Goal: Task Accomplishment & Management: Use online tool/utility

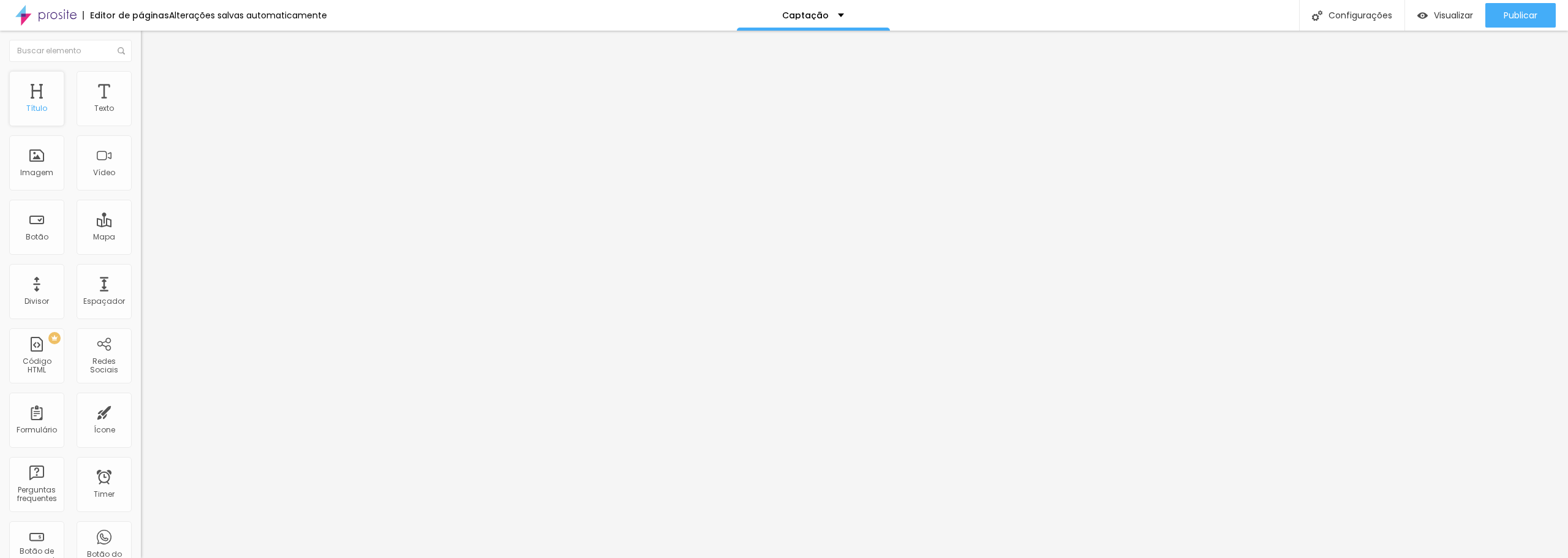
click at [36, 95] on div "Título" at bounding box center [36, 99] width 55 height 55
click at [94, 105] on div "Texto" at bounding box center [104, 109] width 20 height 9
click at [141, 112] on span "Encaixotado" at bounding box center [165, 106] width 48 height 10
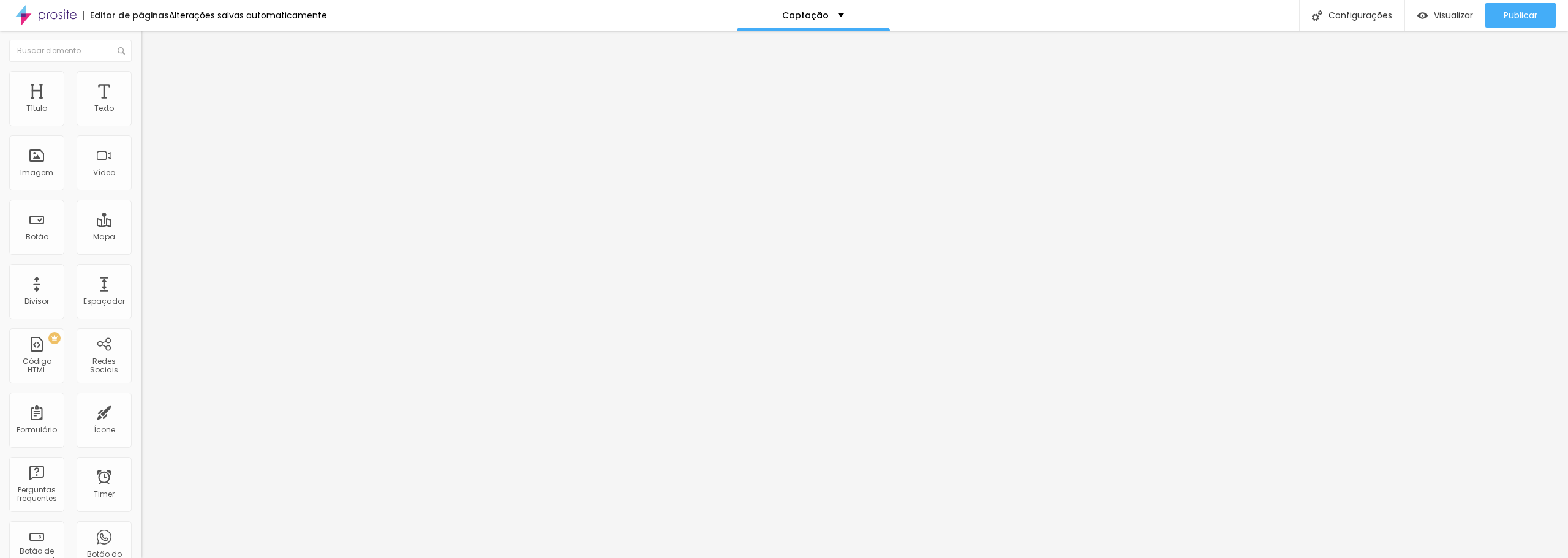
click at [141, 130] on span "Completo" at bounding box center [160, 125] width 37 height 10
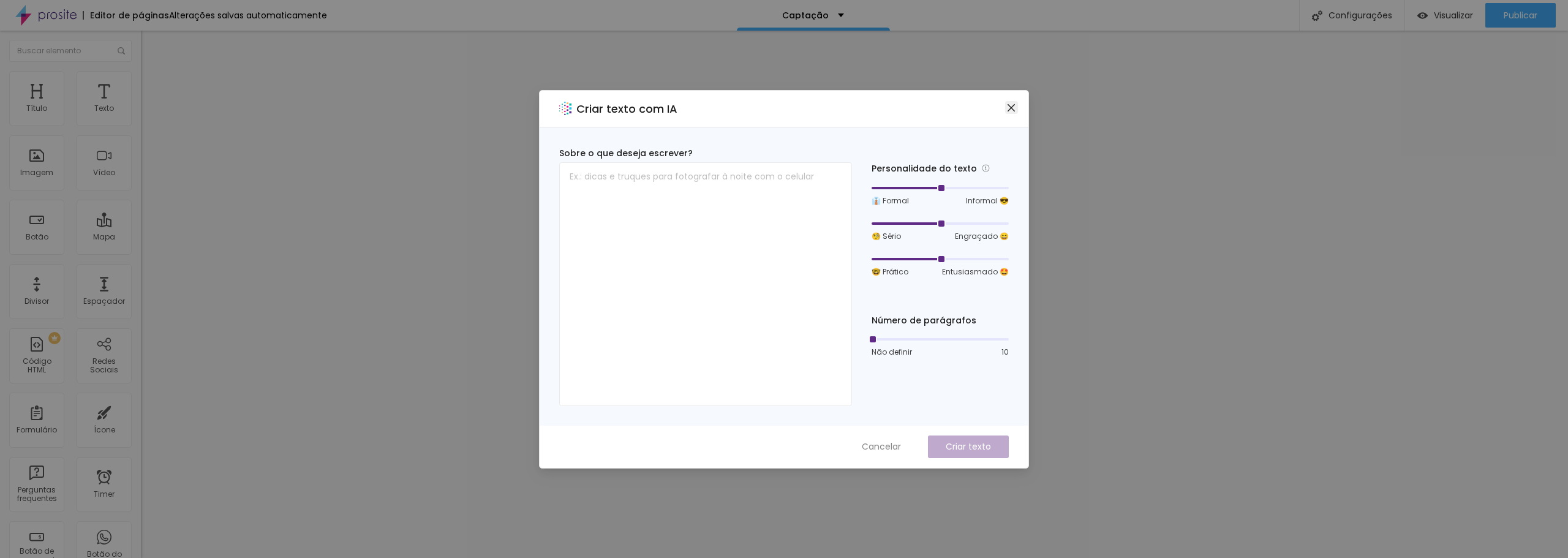
click at [1016, 104] on span "Close" at bounding box center [1011, 107] width 12 height 10
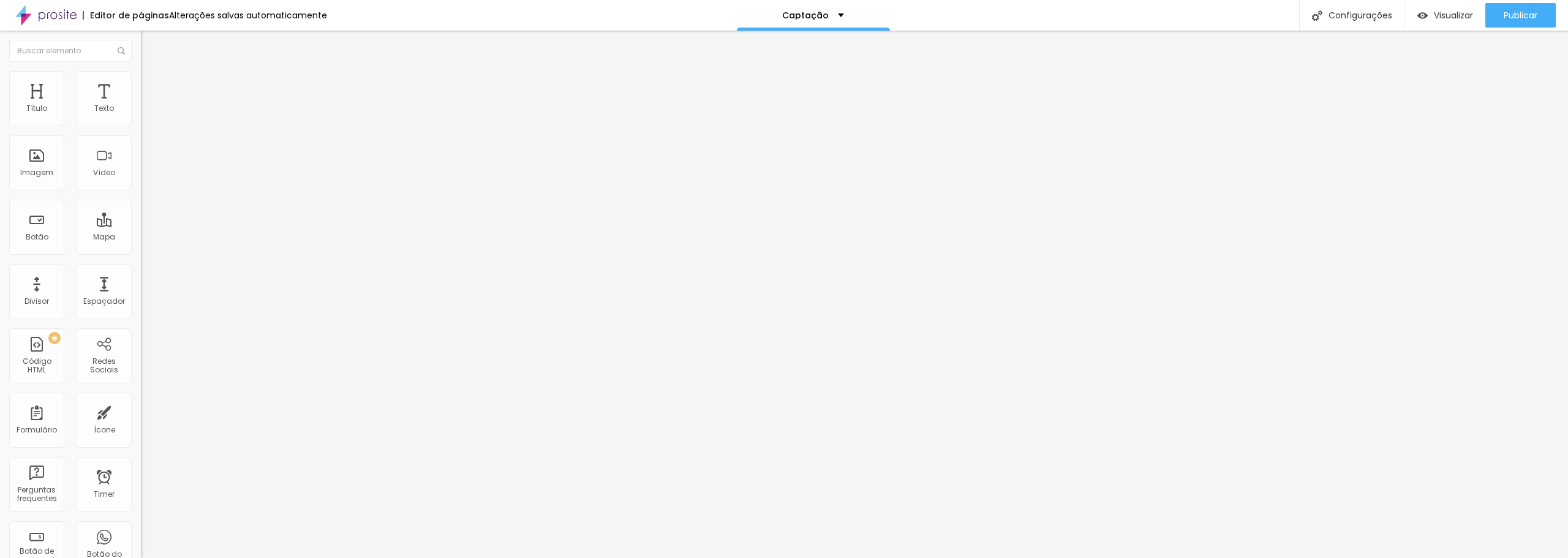
click at [141, 82] on li "Estilo" at bounding box center [212, 77] width 141 height 12
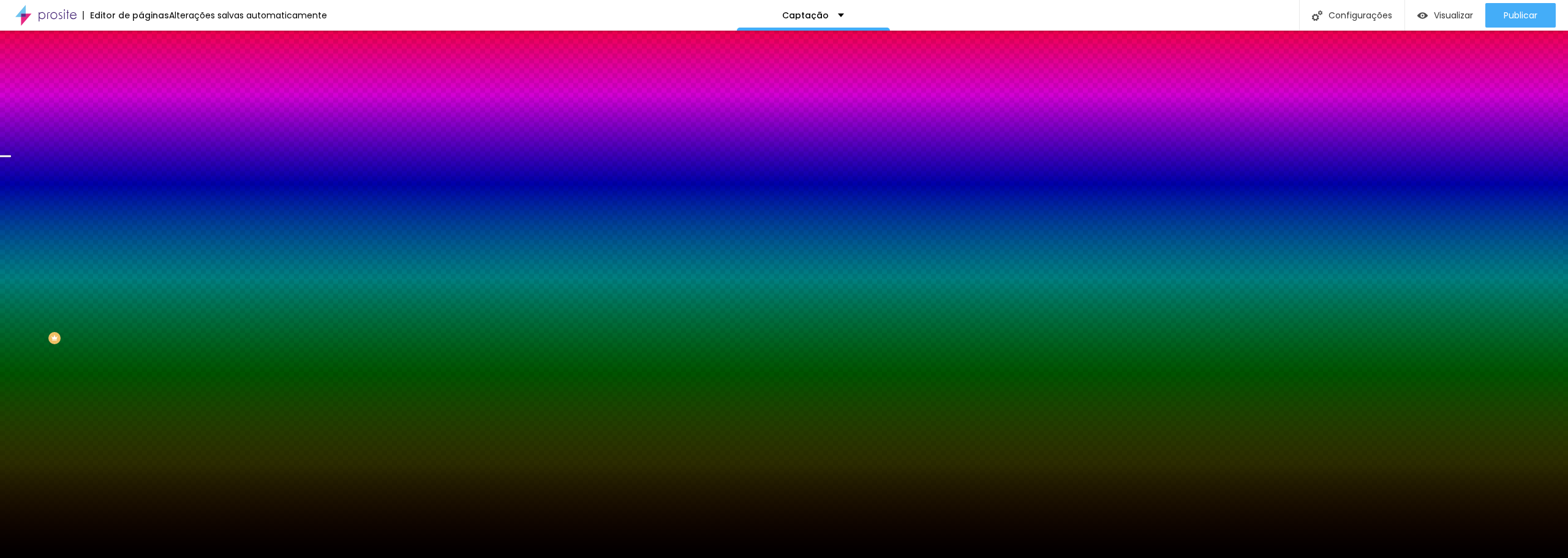
click at [141, 112] on span "Trocar imagem" at bounding box center [174, 107] width 67 height 10
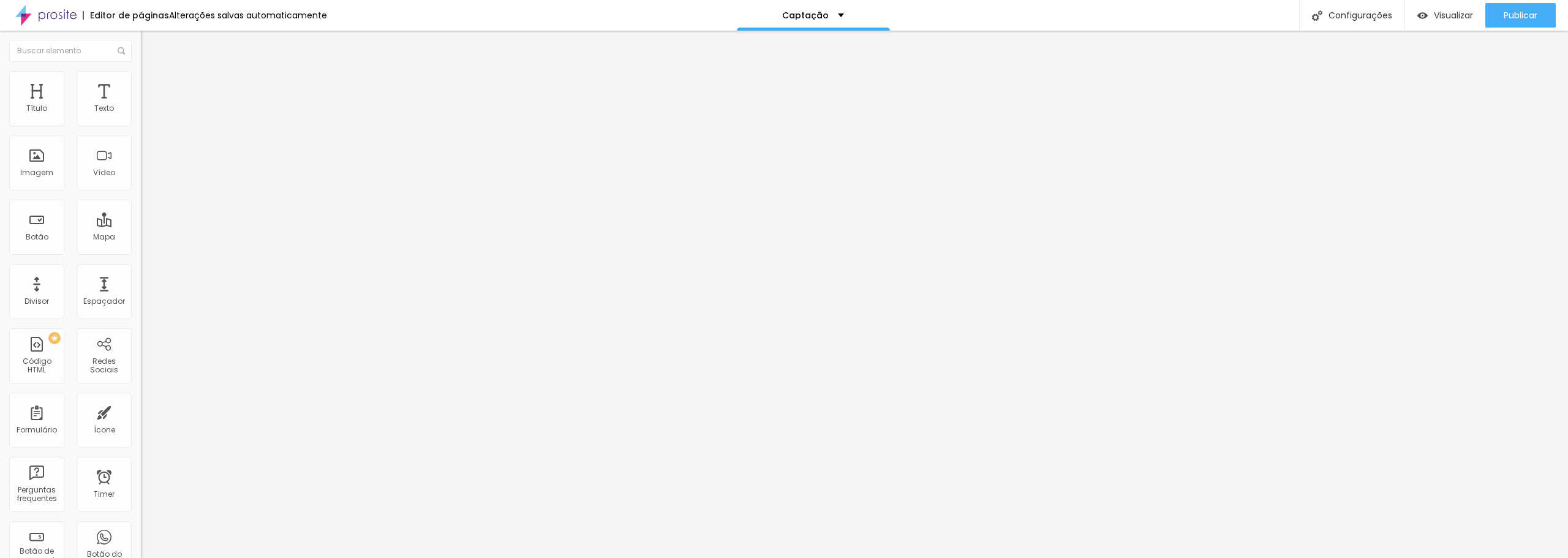
click at [141, 79] on img at bounding box center [146, 76] width 11 height 11
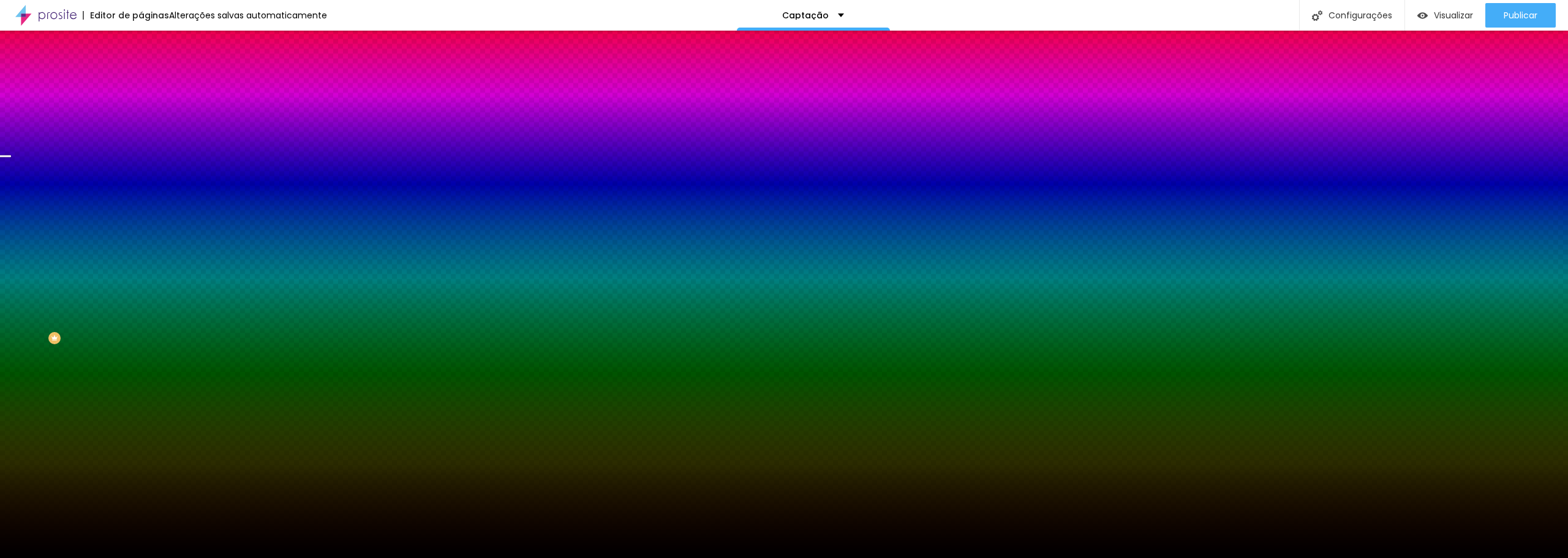
click at [141, 112] on div "Trocar imagem" at bounding box center [212, 107] width 141 height 9
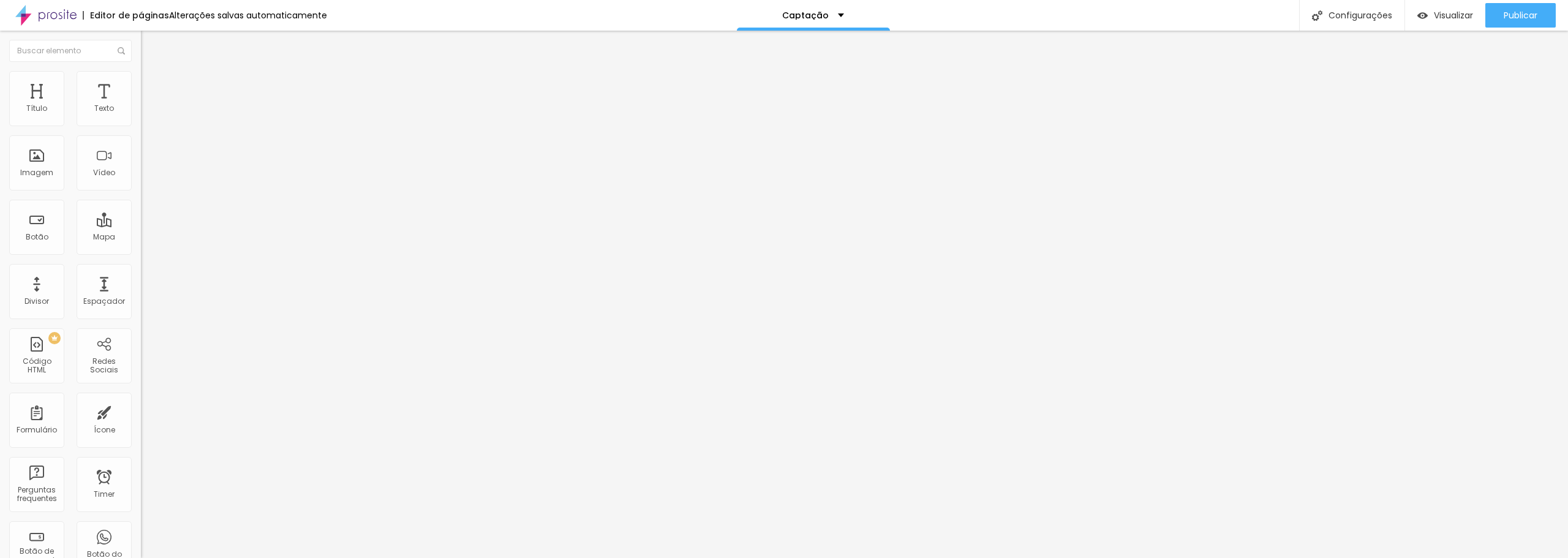
click at [141, 81] on li "Estilo" at bounding box center [212, 77] width 141 height 12
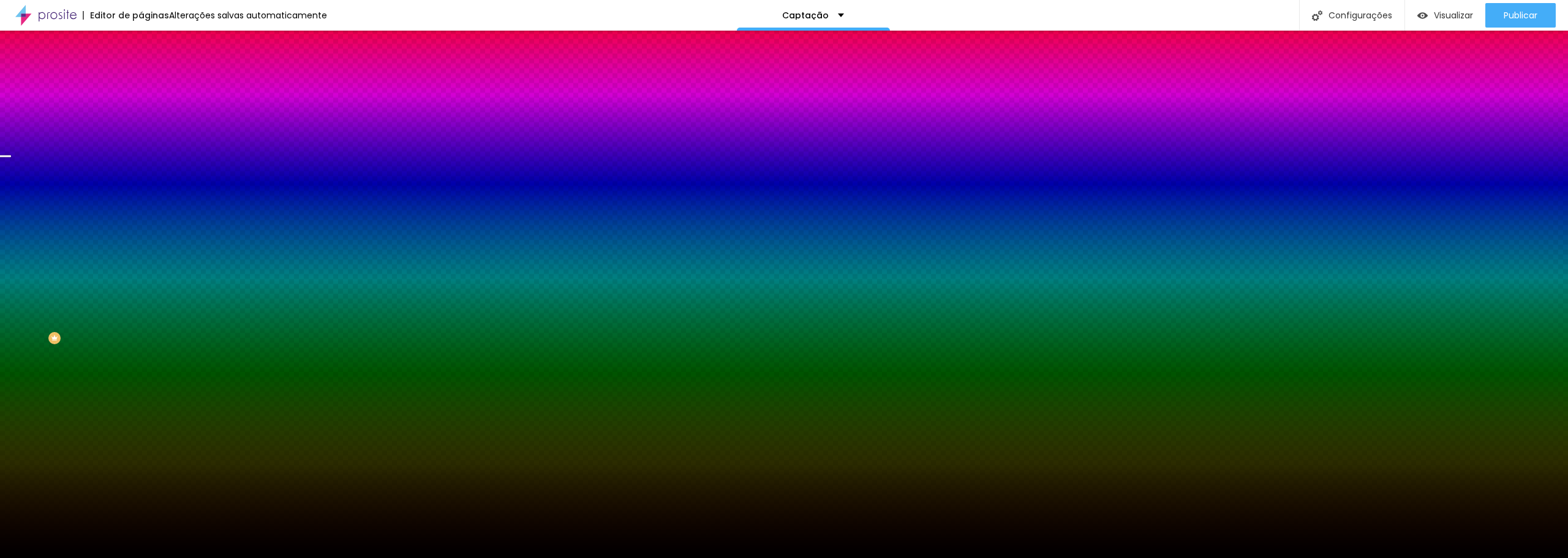
click at [152, 86] on span "Avançado" at bounding box center [172, 91] width 40 height 10
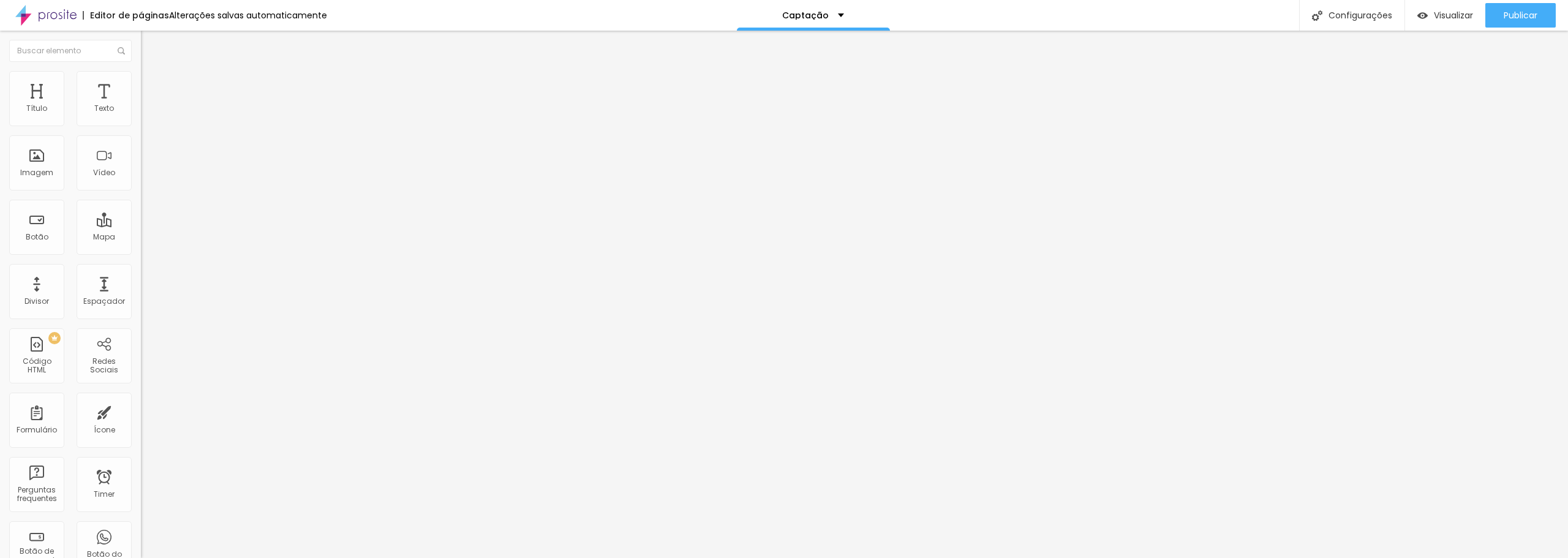
type input "86"
type input "202"
type input "208"
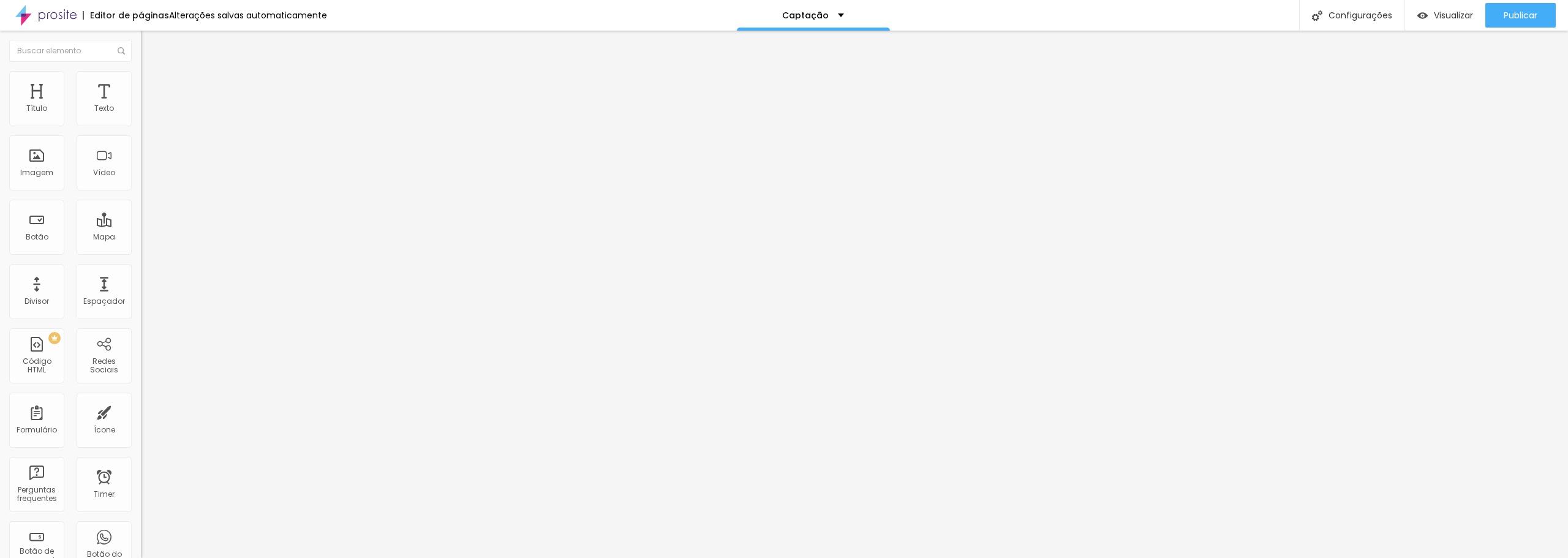
type input "208"
type input "218"
type input "223"
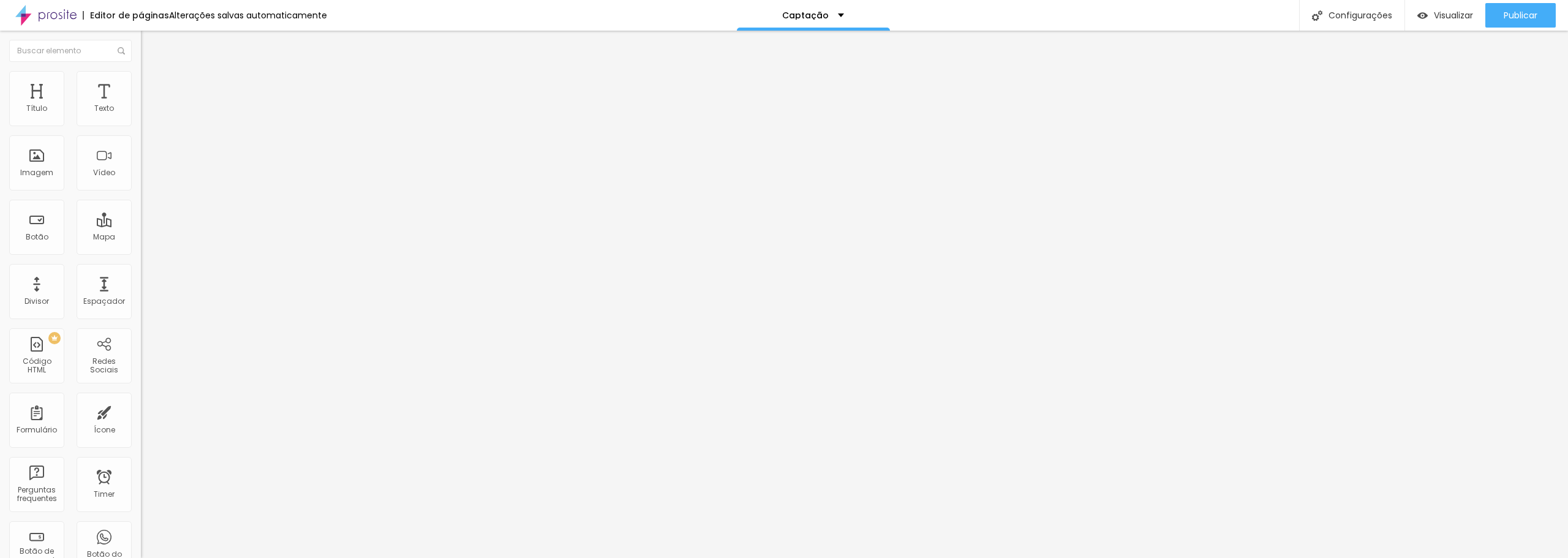
type input "229"
type input "234"
type input "239"
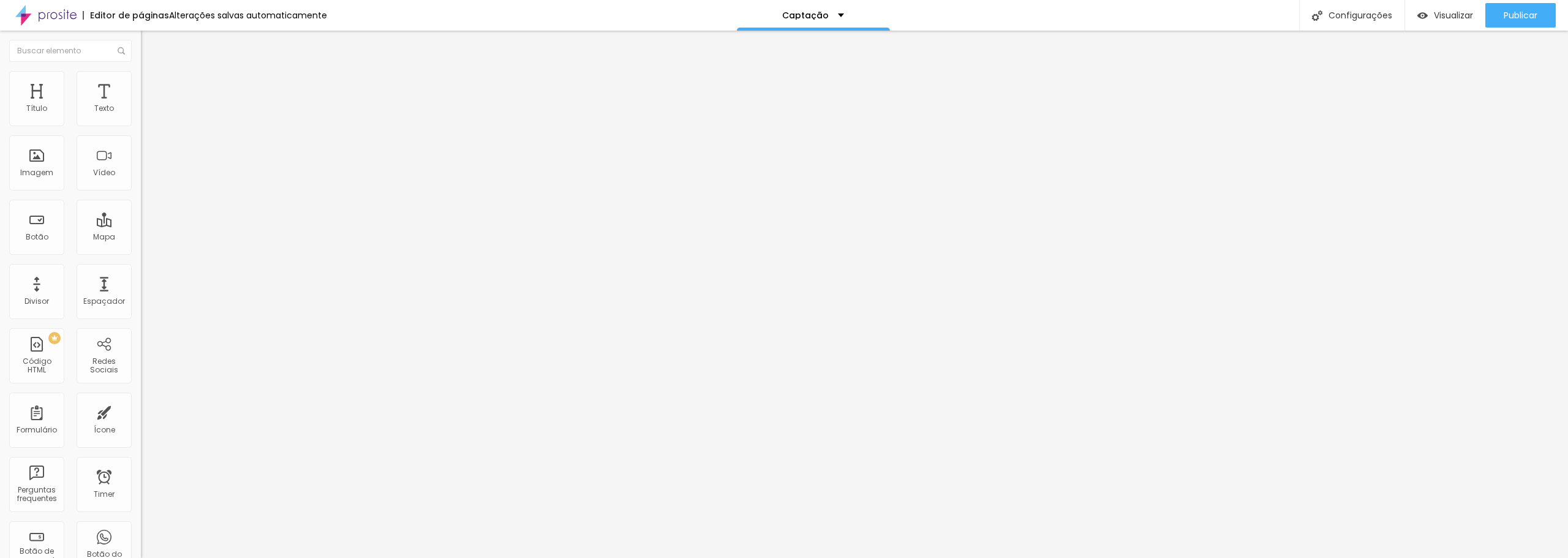
type input "239"
type input "250"
type input "271"
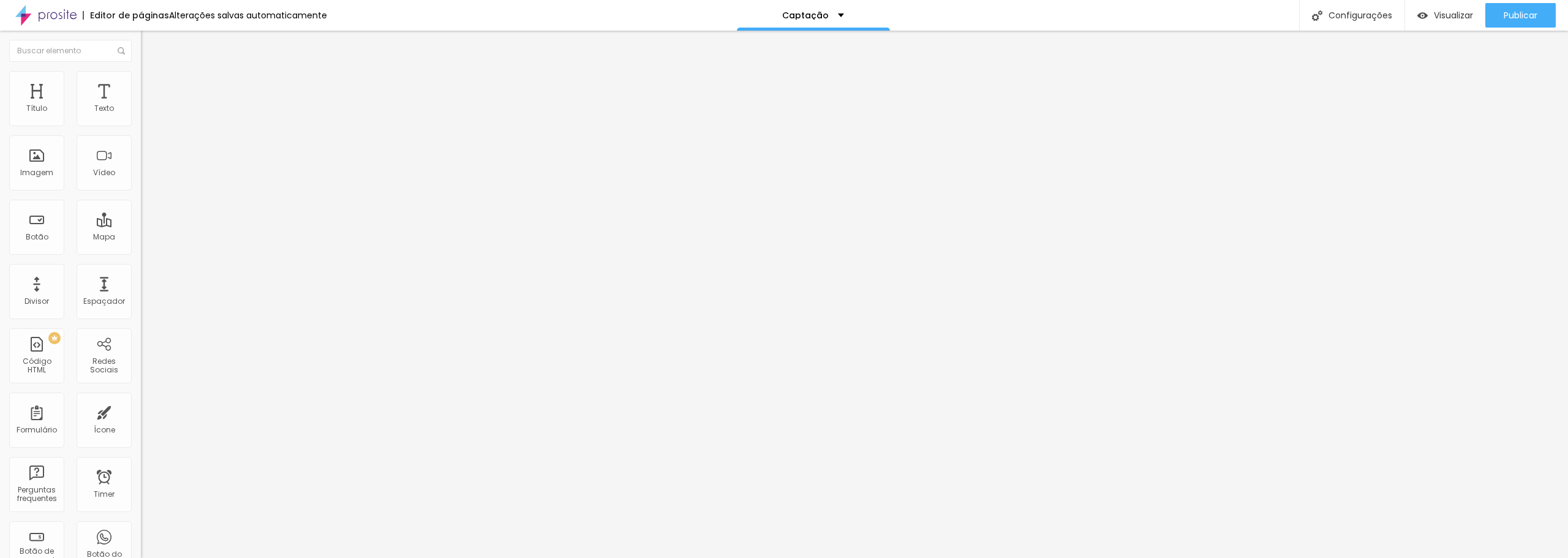
type input "276"
type input "281"
type input "287"
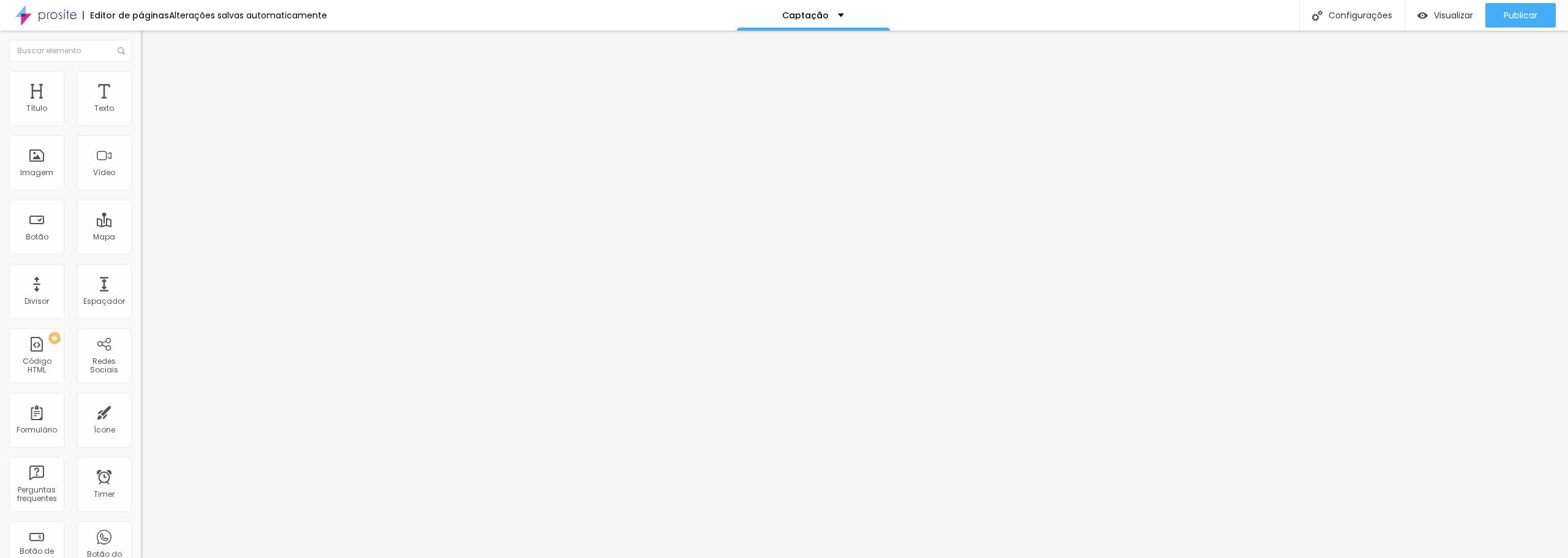
type input "287"
type input "292"
drag, startPoint x: 35, startPoint y: 146, endPoint x: 61, endPoint y: 146, distance: 26.0
click at [141, 411] on input "range" at bounding box center [180, 415] width 79 height 10
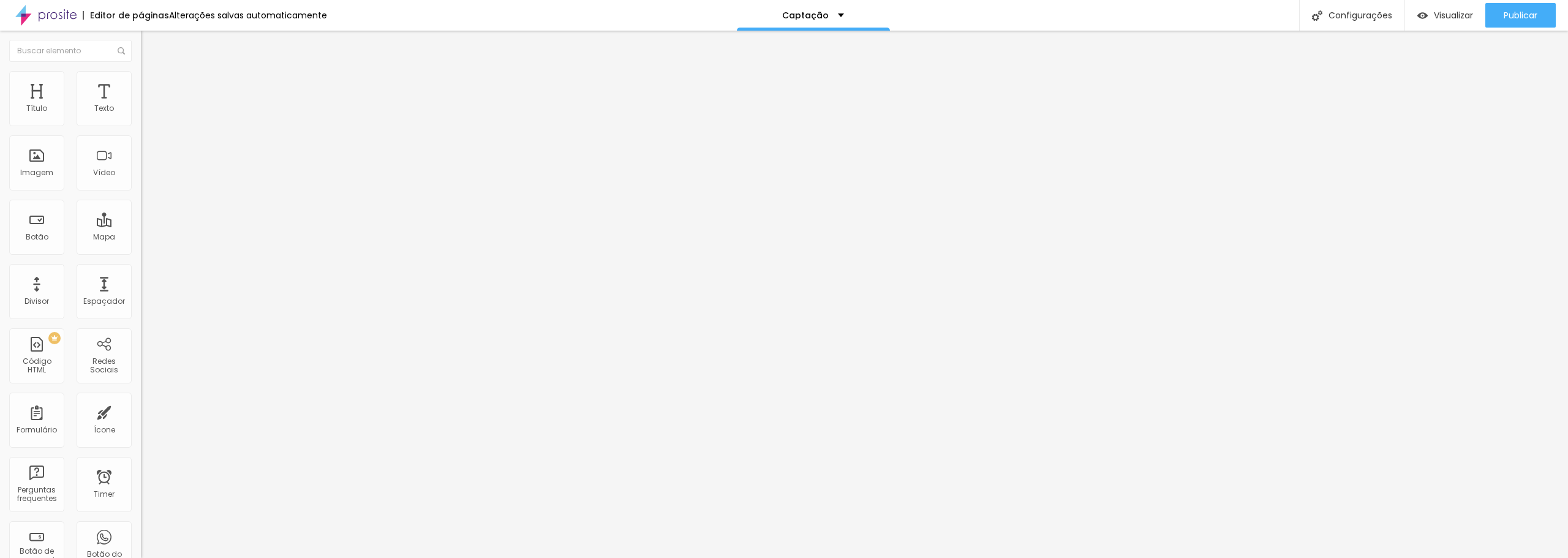
type input "297"
type input "302"
type input "308"
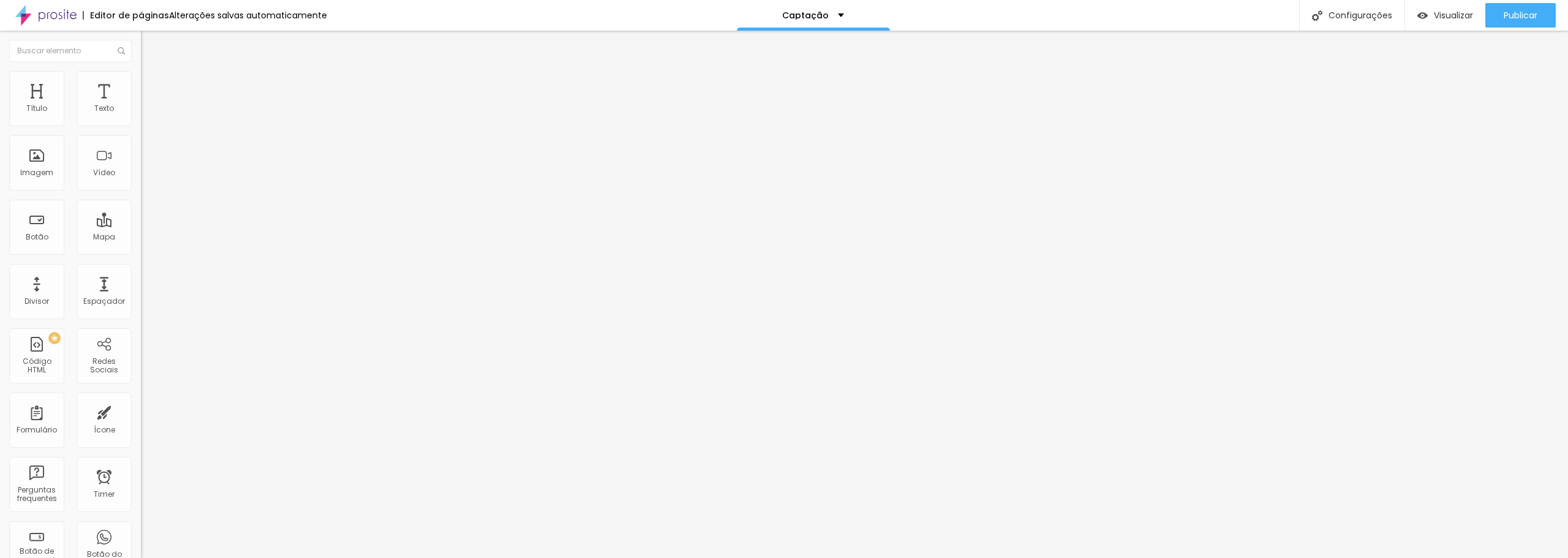
type input "308"
type input "313"
type input "324"
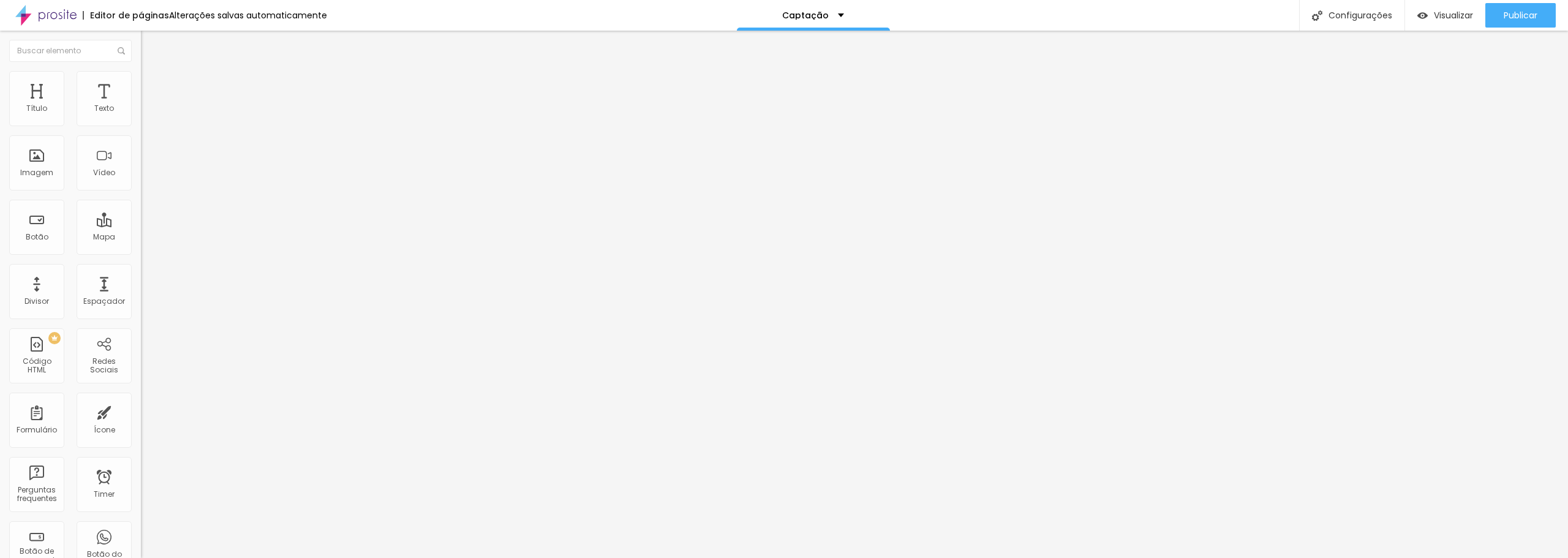
type input "318"
type input "313"
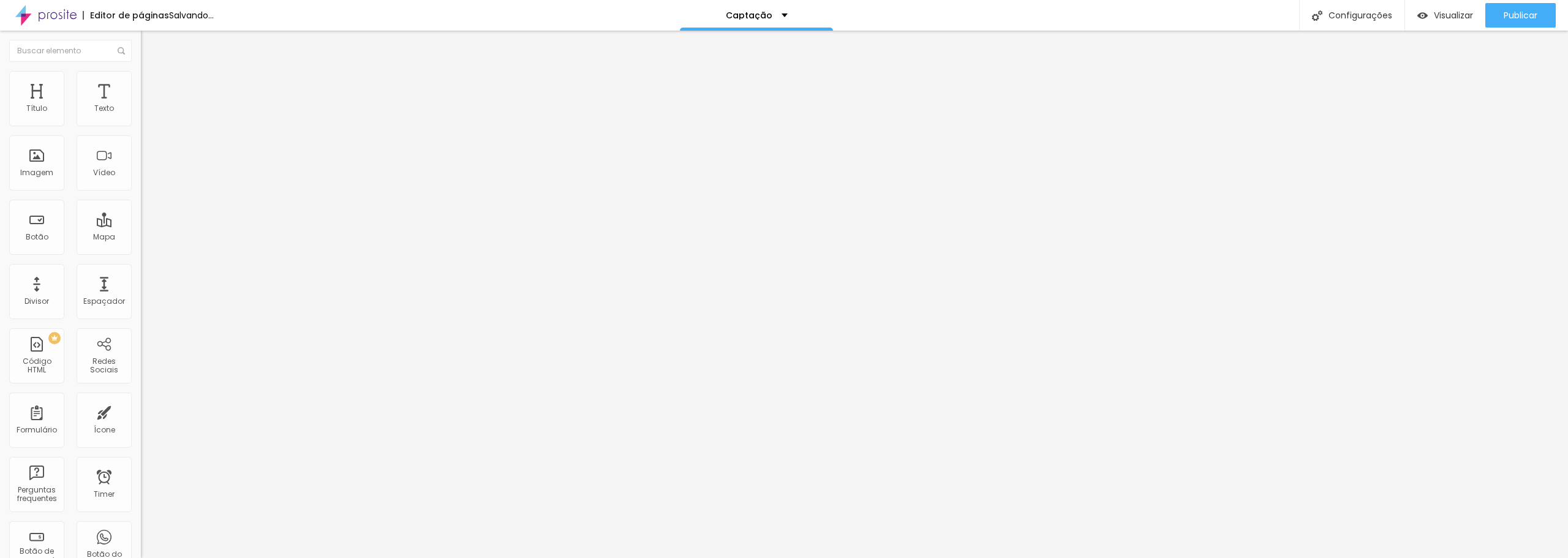
click at [141, 411] on input "range" at bounding box center [180, 415] width 79 height 10
click at [152, 85] on span "Estilo" at bounding box center [162, 79] width 19 height 10
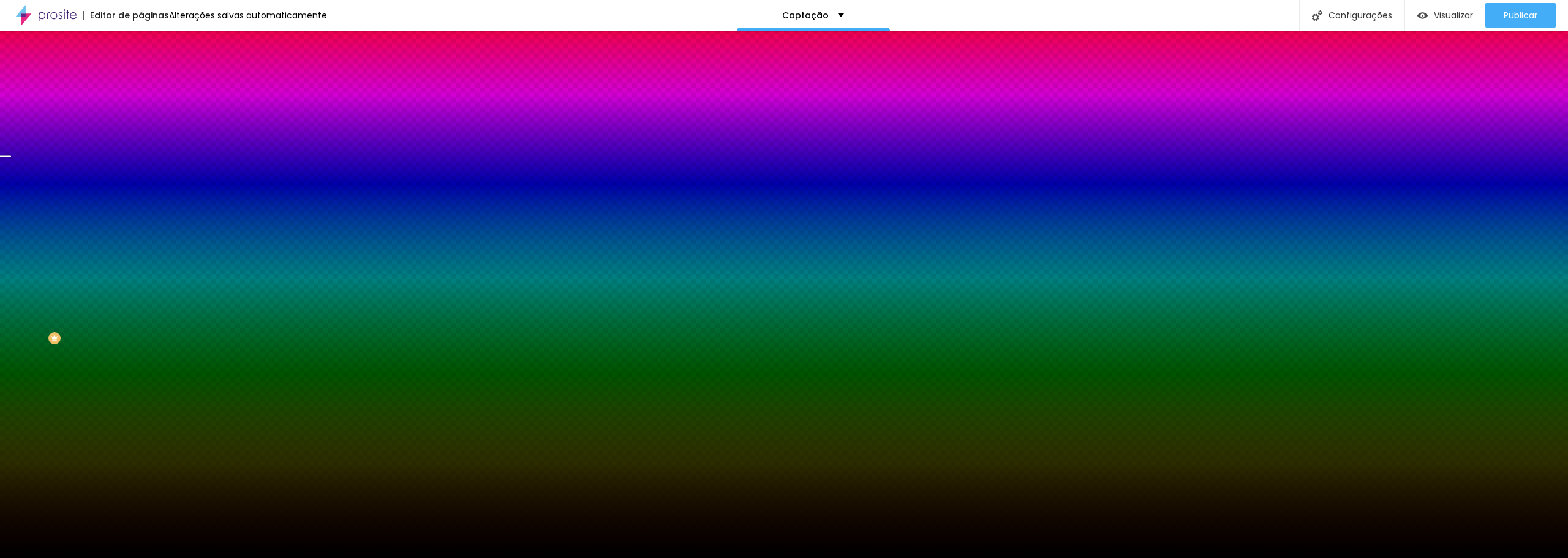
click at [152, 72] on span "Conteúdo" at bounding box center [171, 67] width 38 height 10
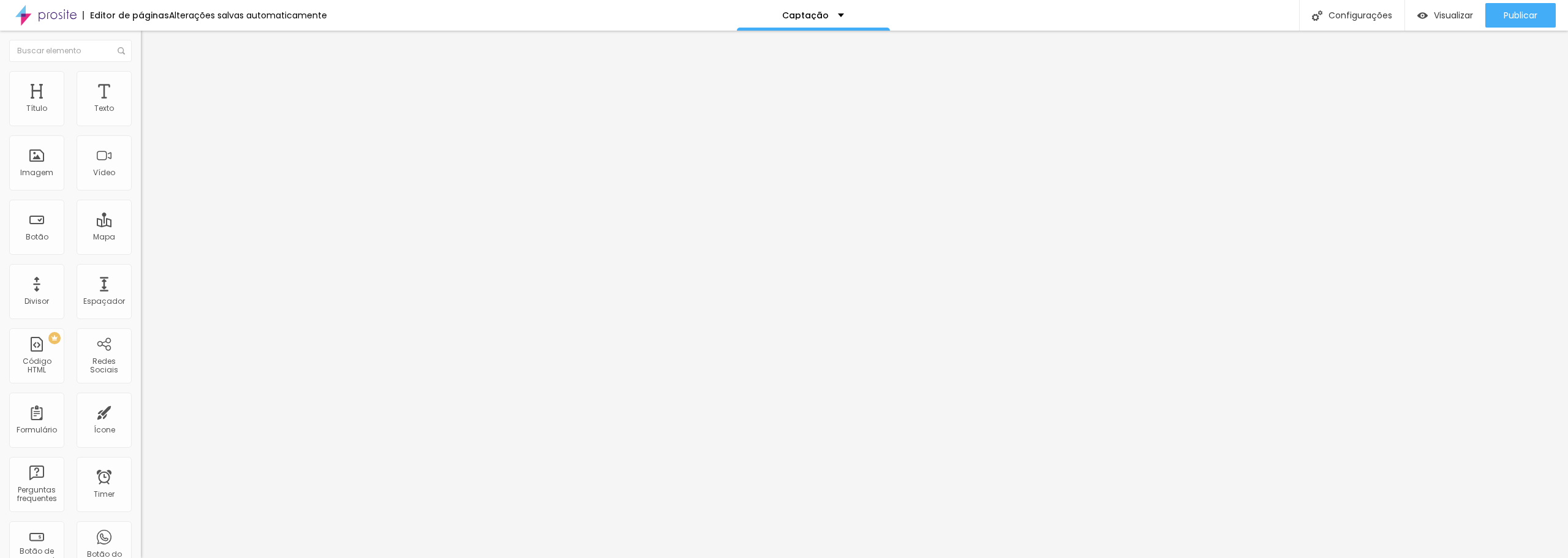
click at [152, 85] on span "Estilo" at bounding box center [162, 79] width 19 height 10
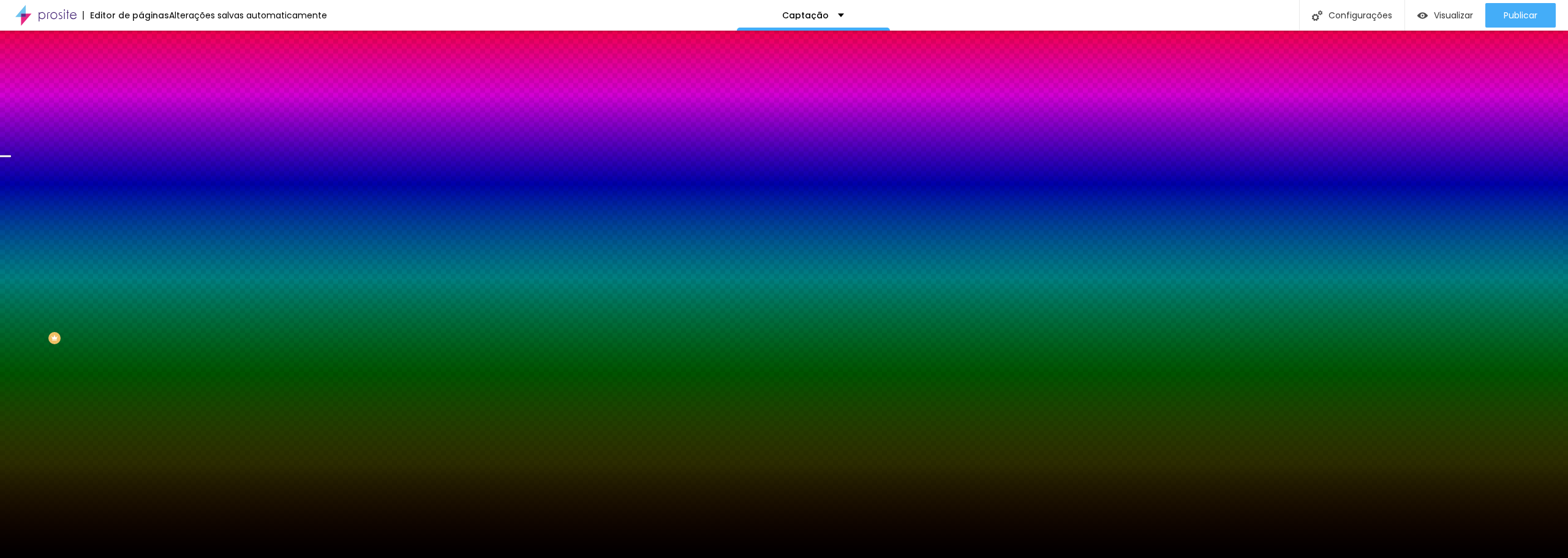
click at [141, 220] on button "button" at bounding box center [149, 213] width 17 height 12
radio input "false"
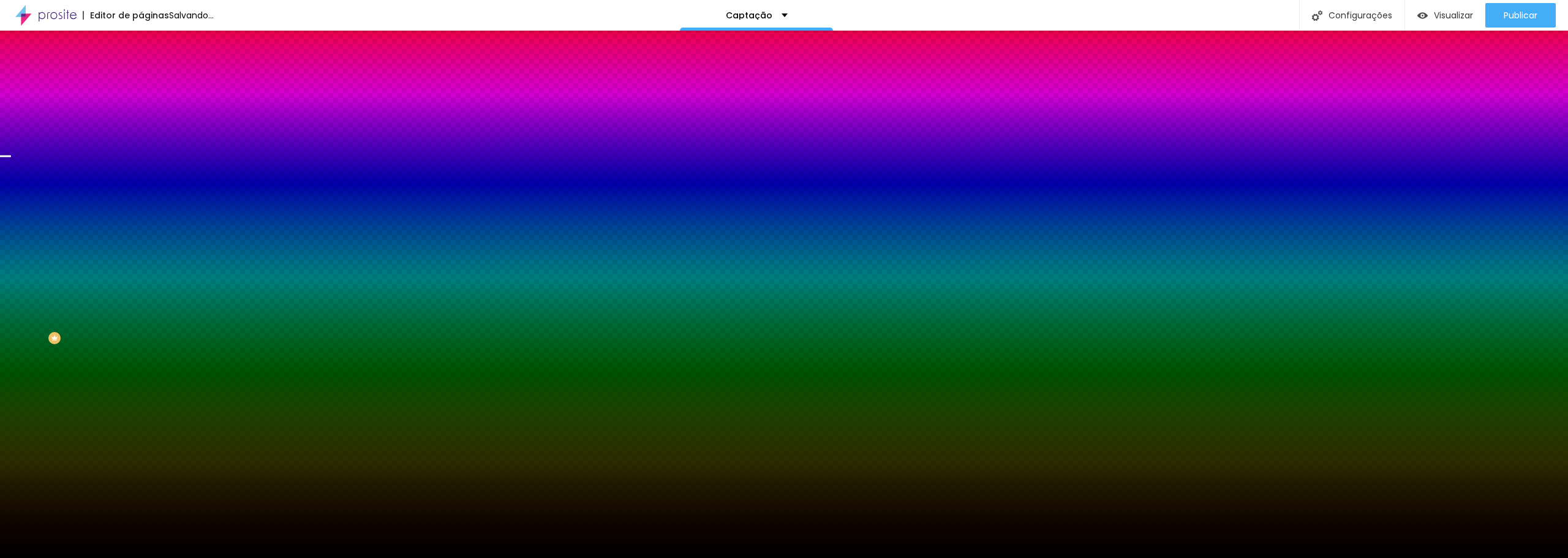
radio input "false"
radio input "true"
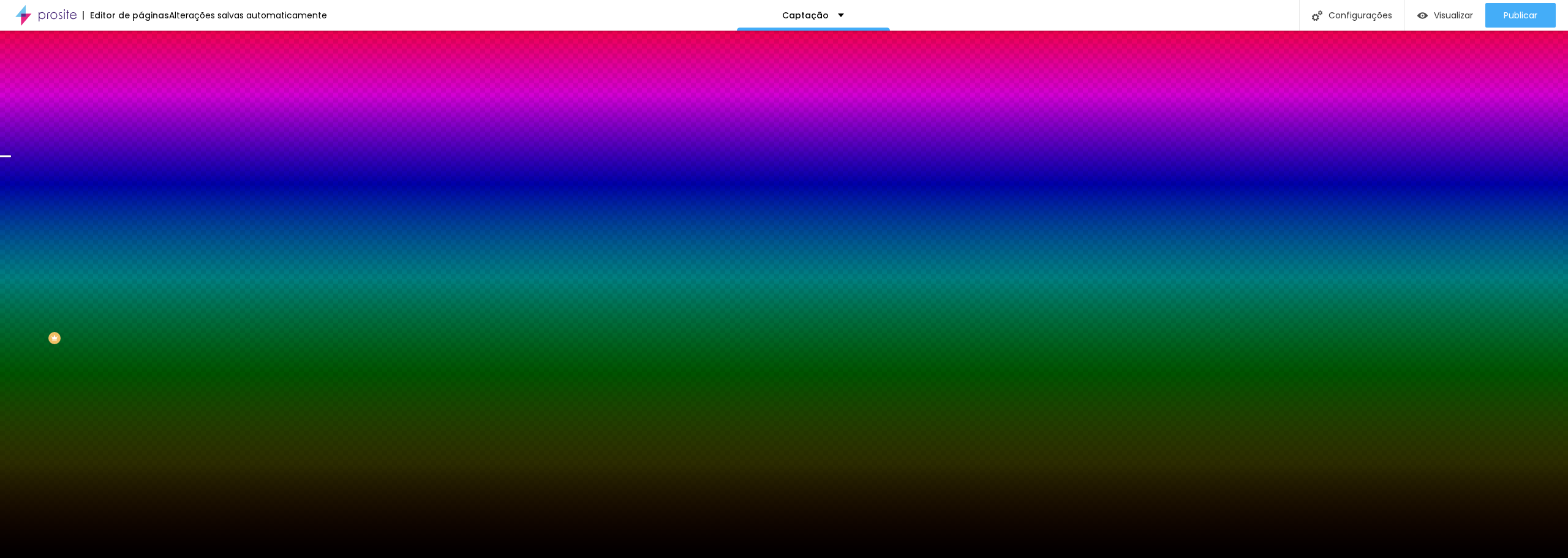
radio input "false"
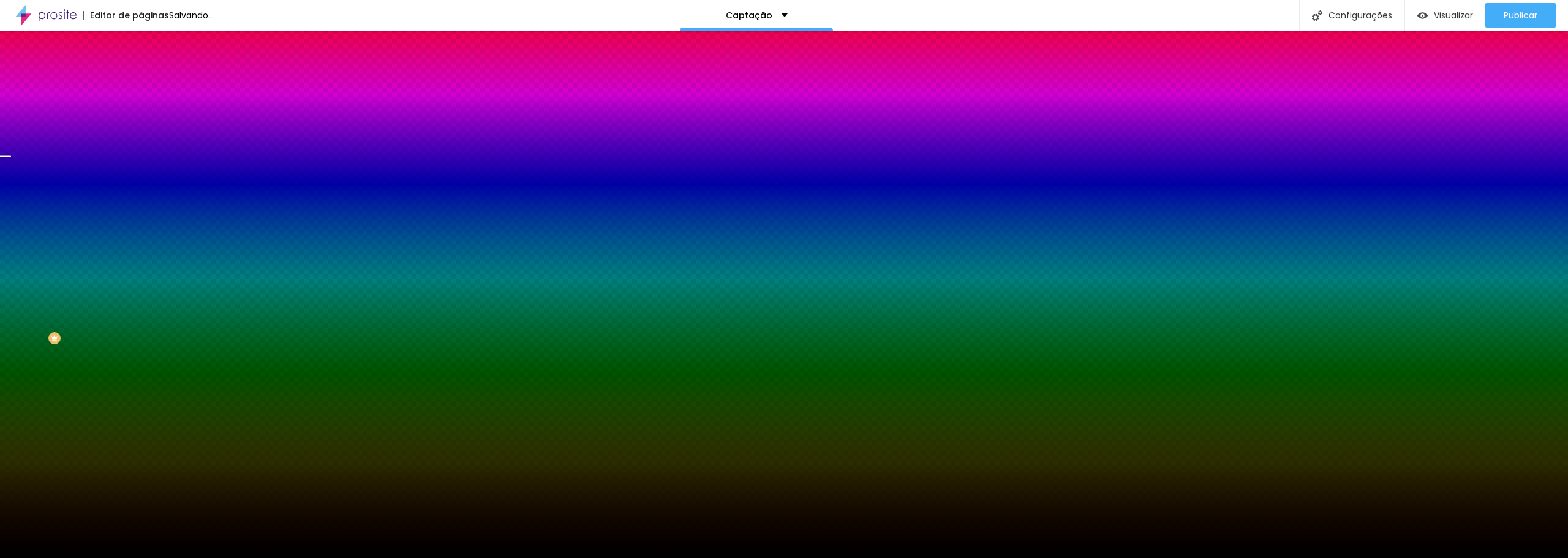
radio input "false"
radio input "true"
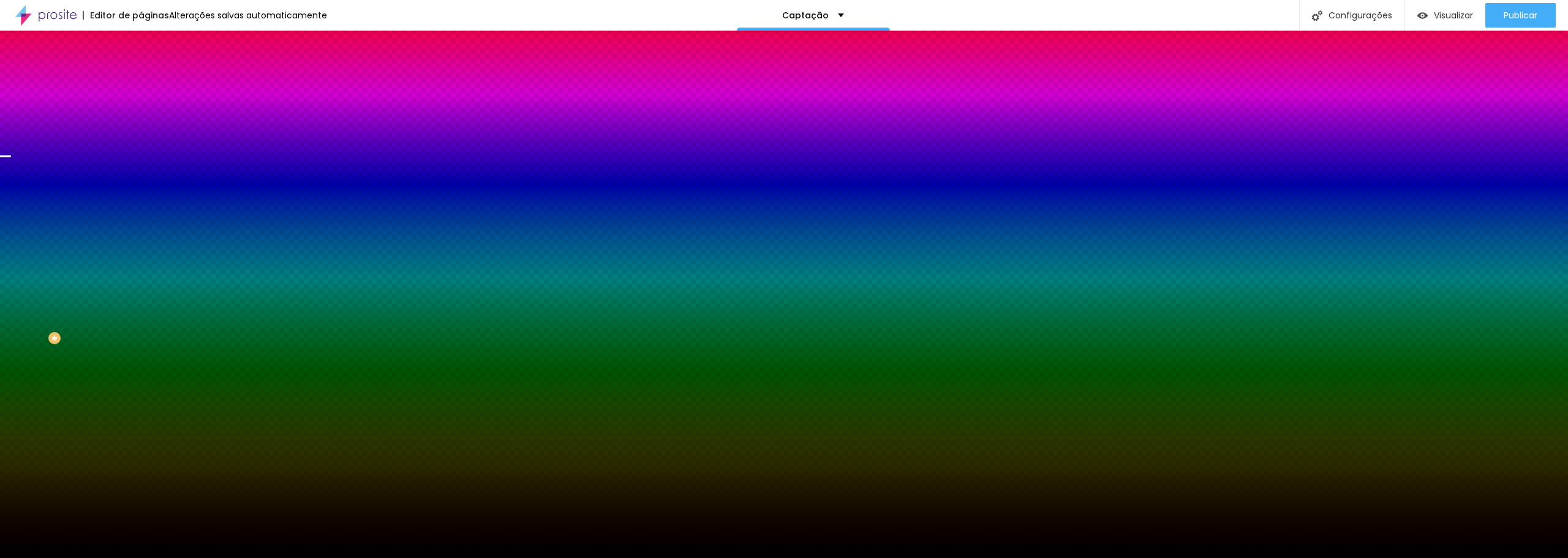
radio input "false"
click at [66, 557] on div at bounding box center [784, 558] width 1568 height 0
click at [141, 167] on div at bounding box center [212, 167] width 141 height 0
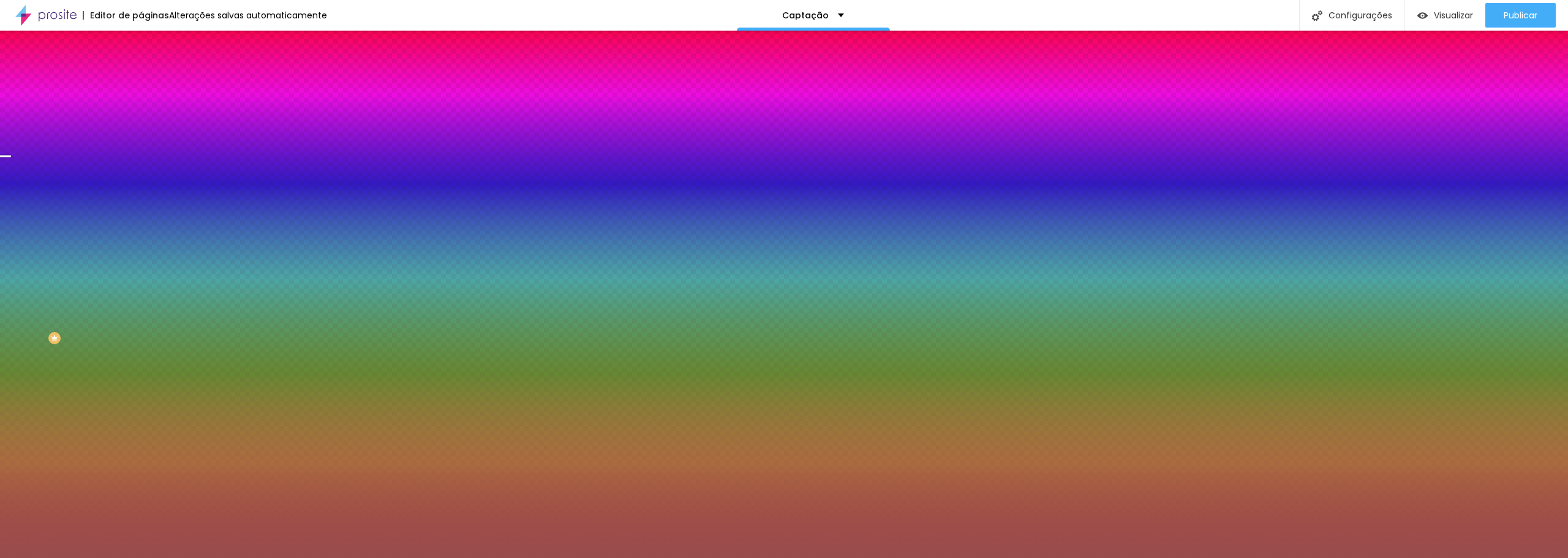
drag, startPoint x: 40, startPoint y: 247, endPoint x: 59, endPoint y: 274, distance: 33.0
click at [59, 274] on div at bounding box center [784, 279] width 1568 height 558
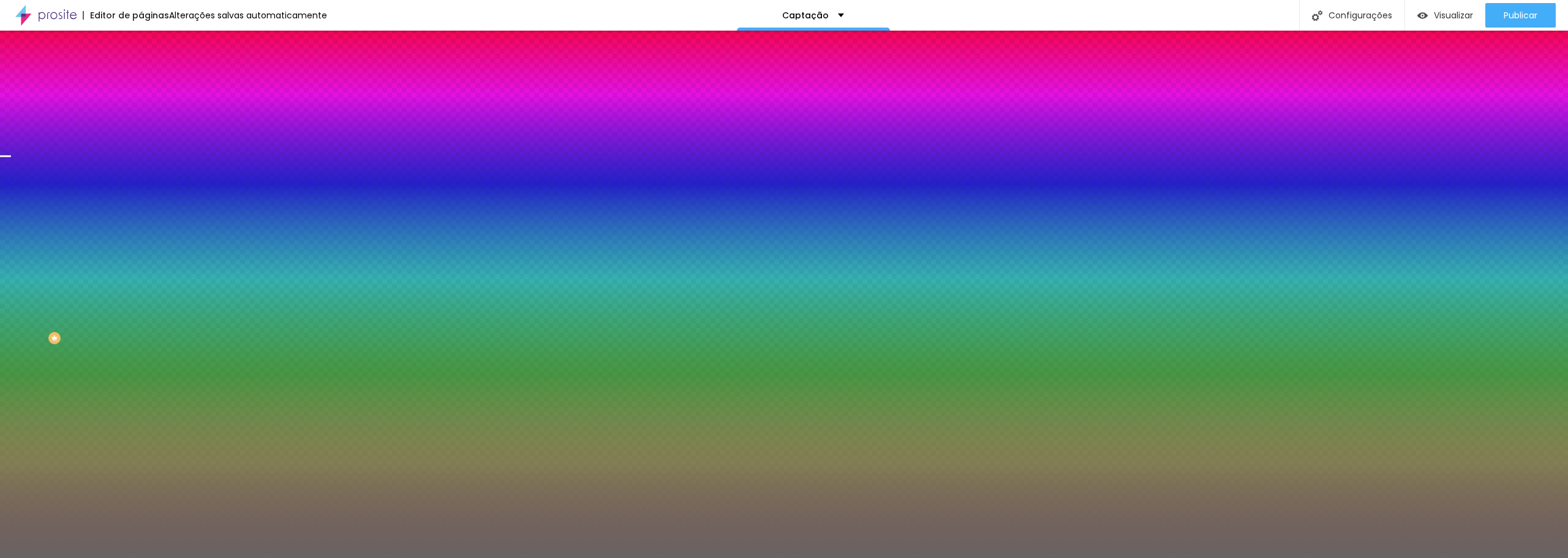
type input "#6A6464"
click at [87, 325] on div at bounding box center [88, 326] width 2 height 2
click at [26, 314] on div at bounding box center [784, 279] width 1568 height 558
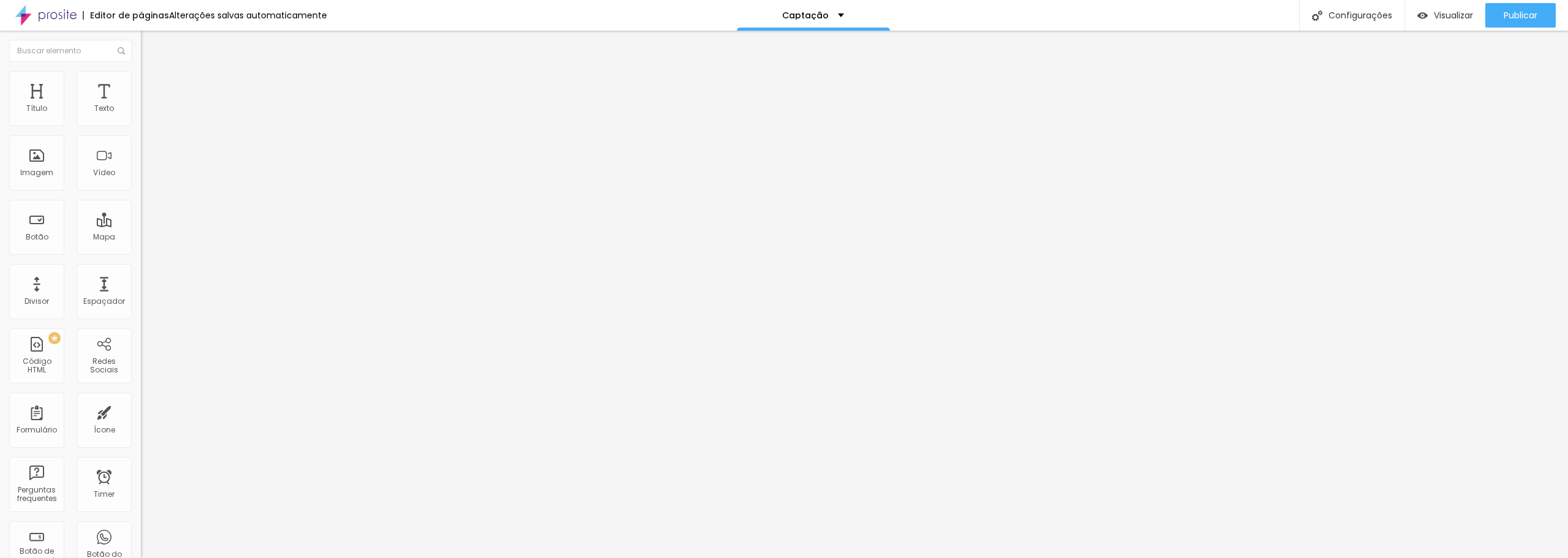
click at [141, 115] on span "Titulo 2" at bounding box center [161, 108] width 40 height 15
click at [100, 105] on div "Texto" at bounding box center [104, 109] width 20 height 9
click at [31, 168] on div "Imagem" at bounding box center [36, 173] width 33 height 9
click at [112, 178] on div "Vídeo" at bounding box center [104, 162] width 55 height 55
click at [96, 172] on div "Vídeo" at bounding box center [104, 173] width 22 height 9
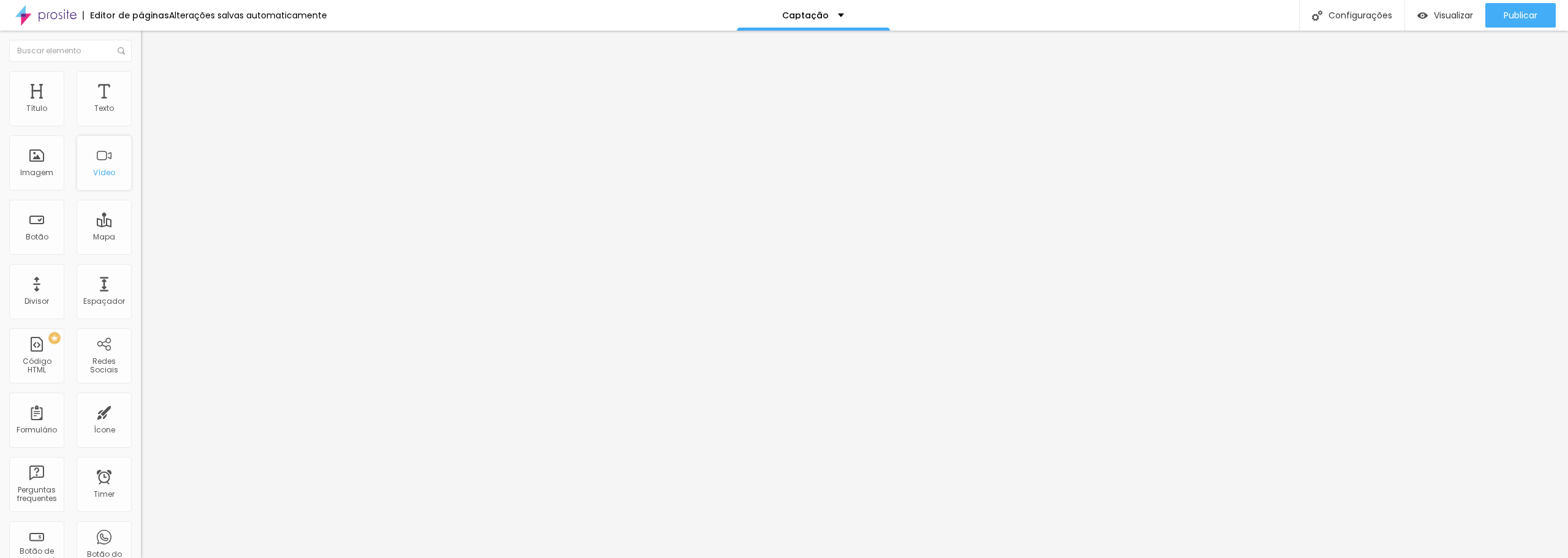
click at [96, 172] on div "Vídeo" at bounding box center [104, 173] width 22 height 9
click at [152, 72] on span "Estilo" at bounding box center [162, 67] width 19 height 10
click at [150, 48] on img "button" at bounding box center [154, 44] width 10 height 10
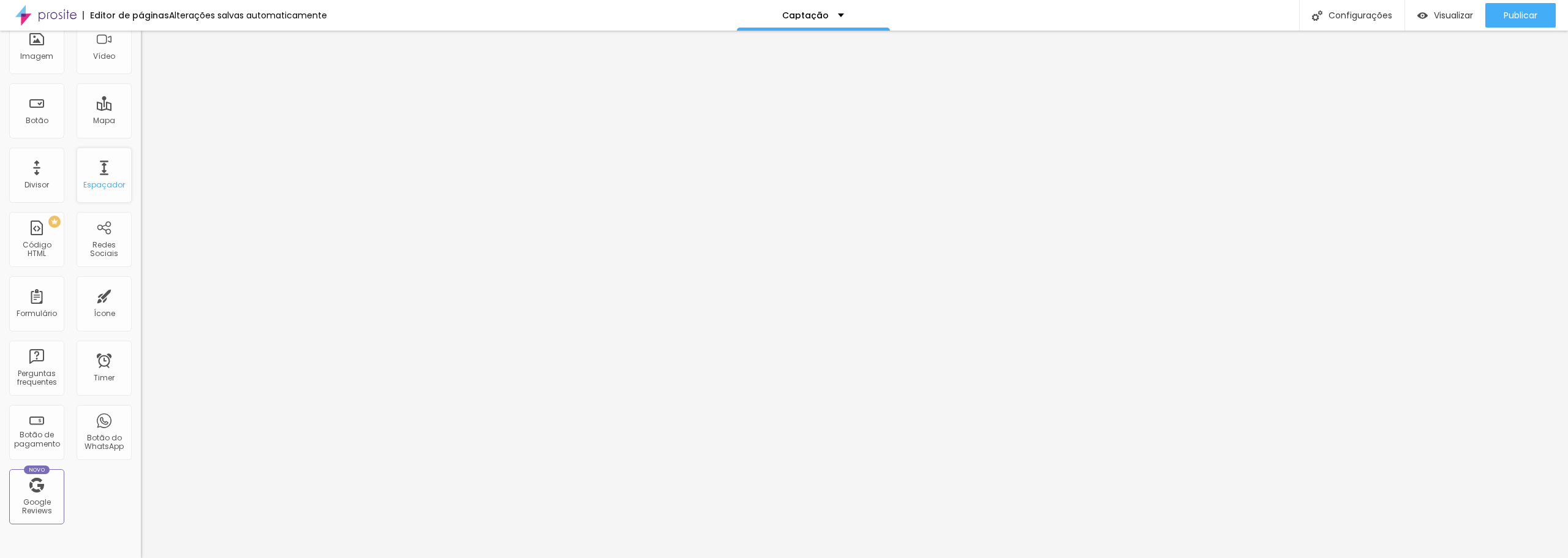
scroll to position [123, 0]
click at [93, 232] on div "Redes Sociais" at bounding box center [104, 233] width 55 height 55
click at [101, 238] on div "Redes Sociais" at bounding box center [104, 243] width 49 height 18
click at [101, 248] on div "Redes Sociais" at bounding box center [104, 243] width 49 height 18
drag, startPoint x: 101, startPoint y: 248, endPoint x: 112, endPoint y: 251, distance: 11.4
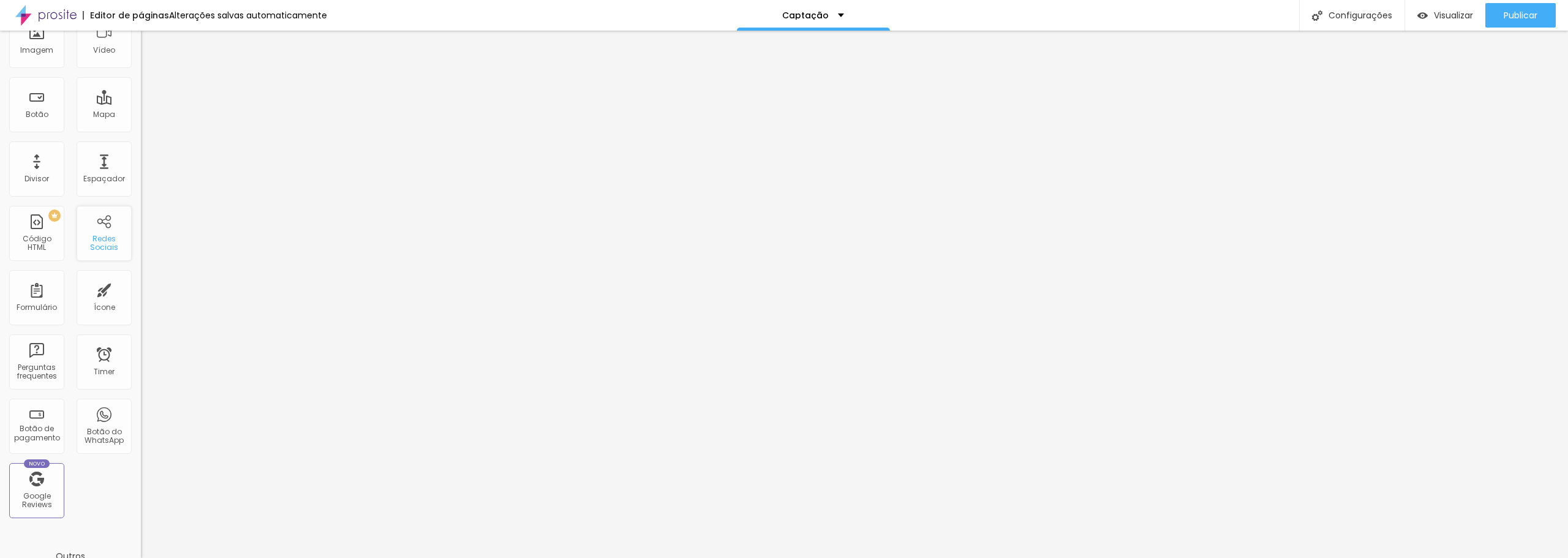
click at [112, 251] on div "Redes Sociais" at bounding box center [104, 243] width 49 height 18
